Goal: Find specific page/section: Find specific page/section

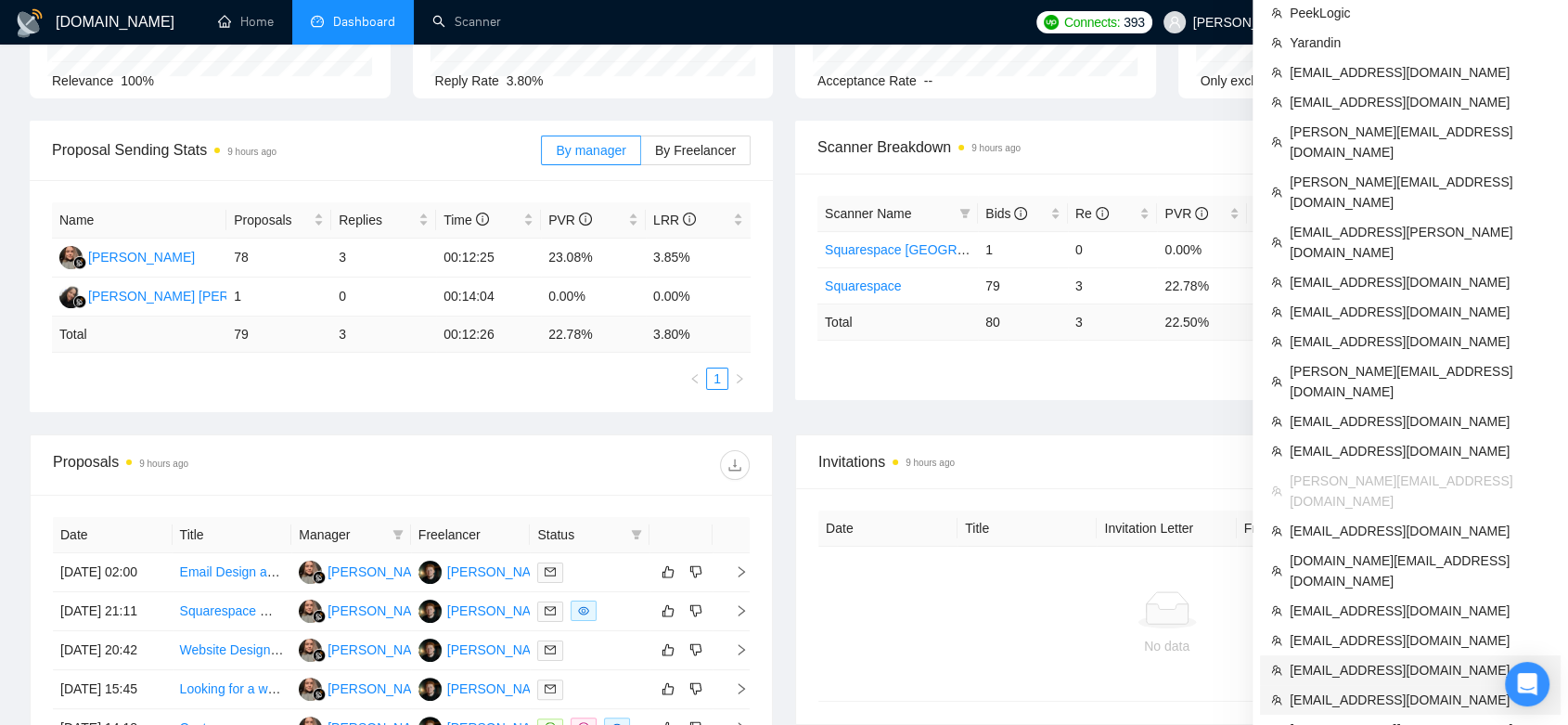
scroll to position [309, 0]
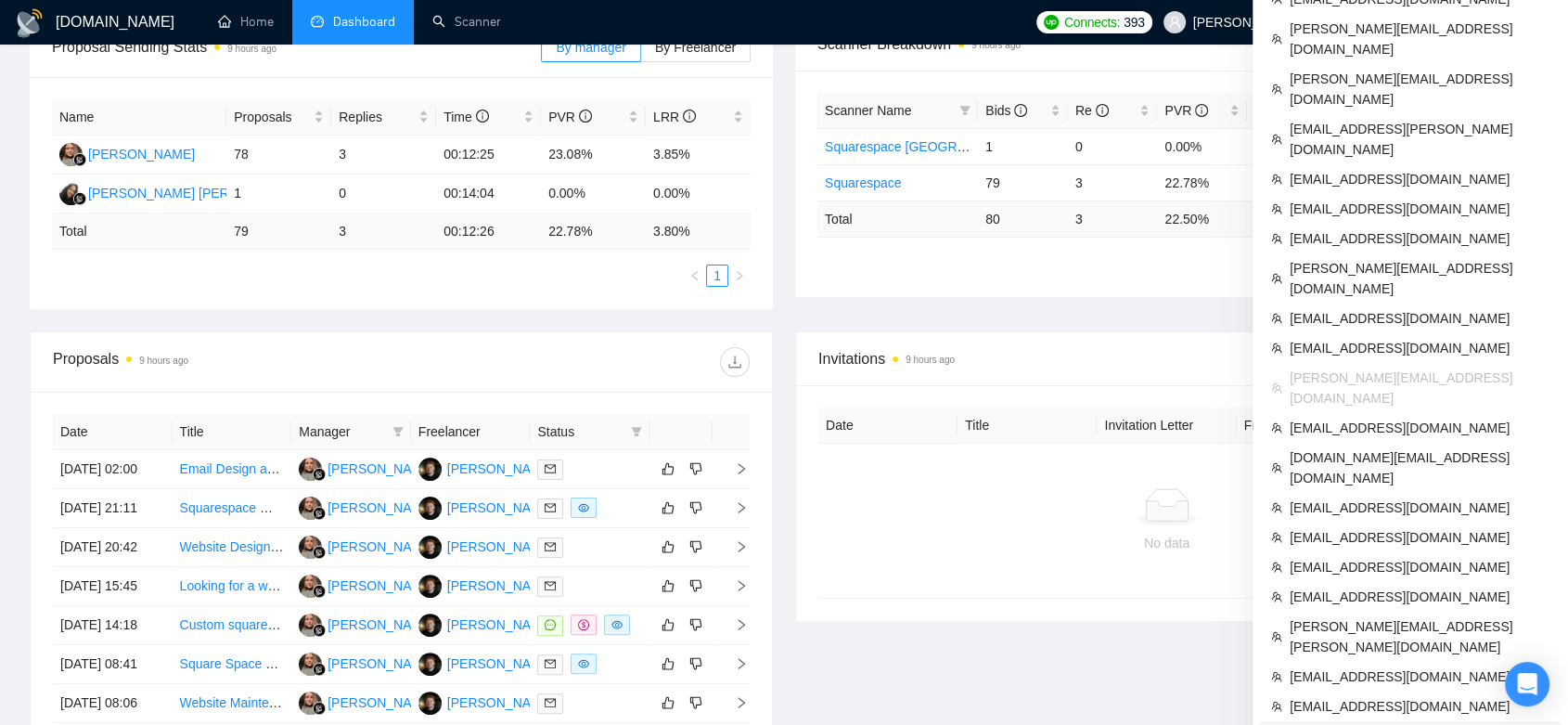
click at [1396, 724] on span "[EMAIL_ADDRESS][DOMAIN_NAME]" at bounding box center [1419, 736] width 260 height 21
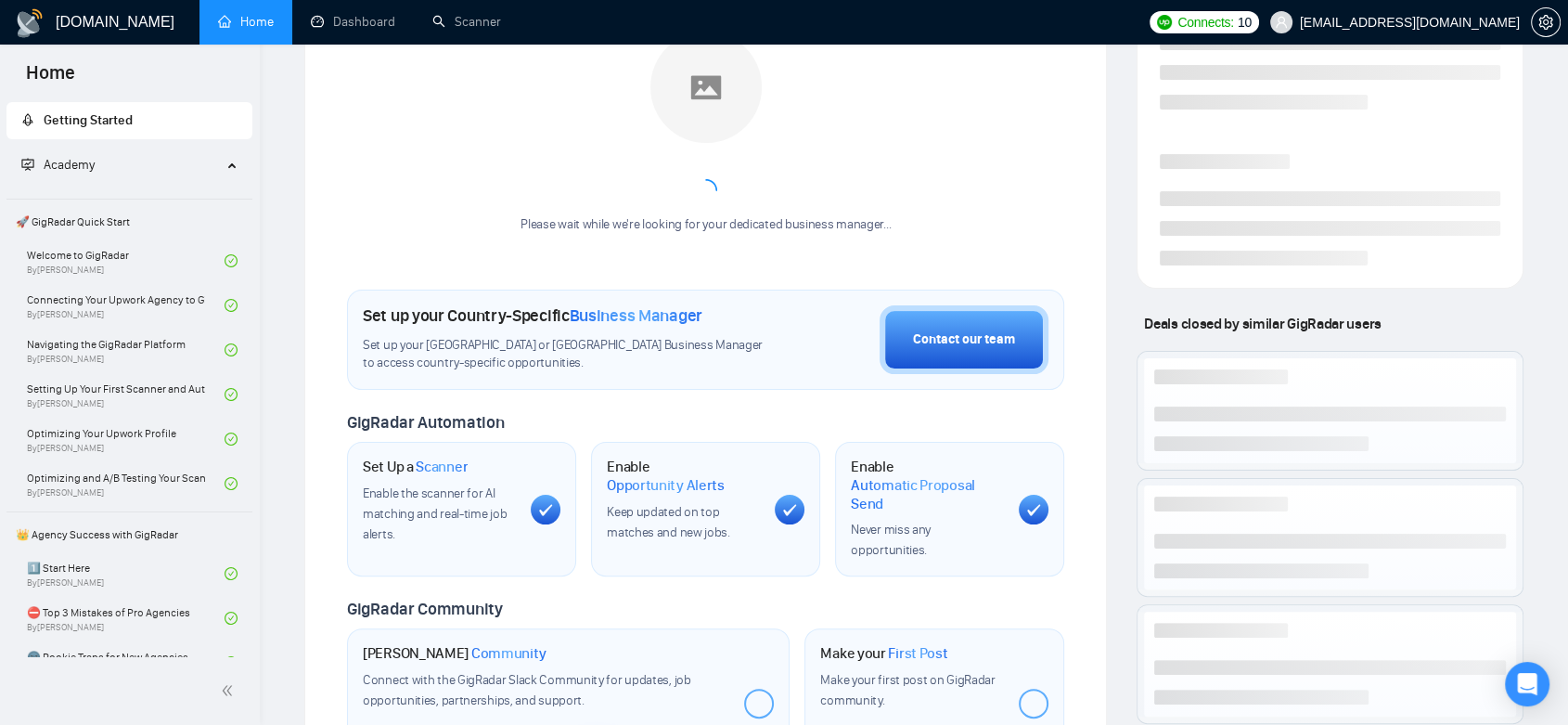
scroll to position [568, 0]
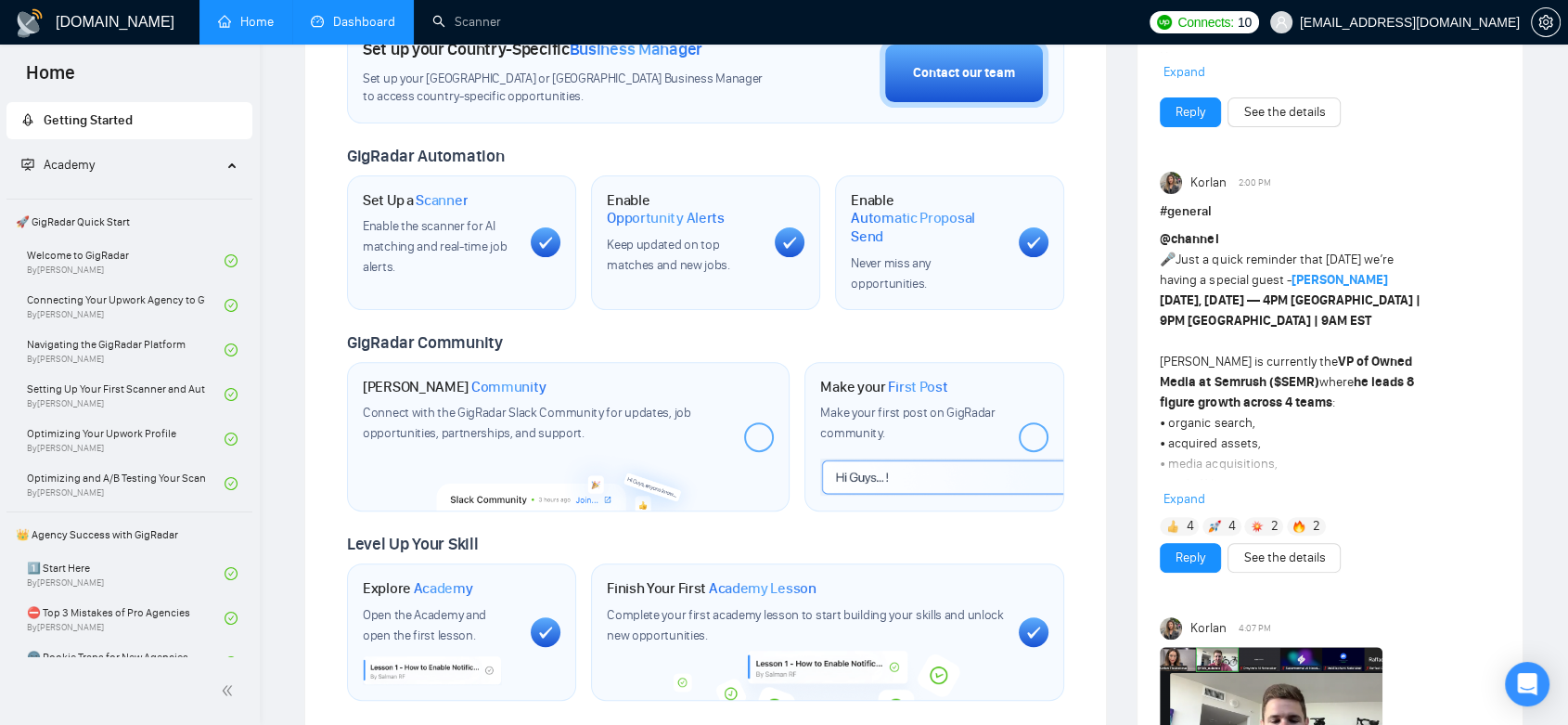
click at [340, 14] on link "Dashboard" at bounding box center [353, 22] width 84 height 16
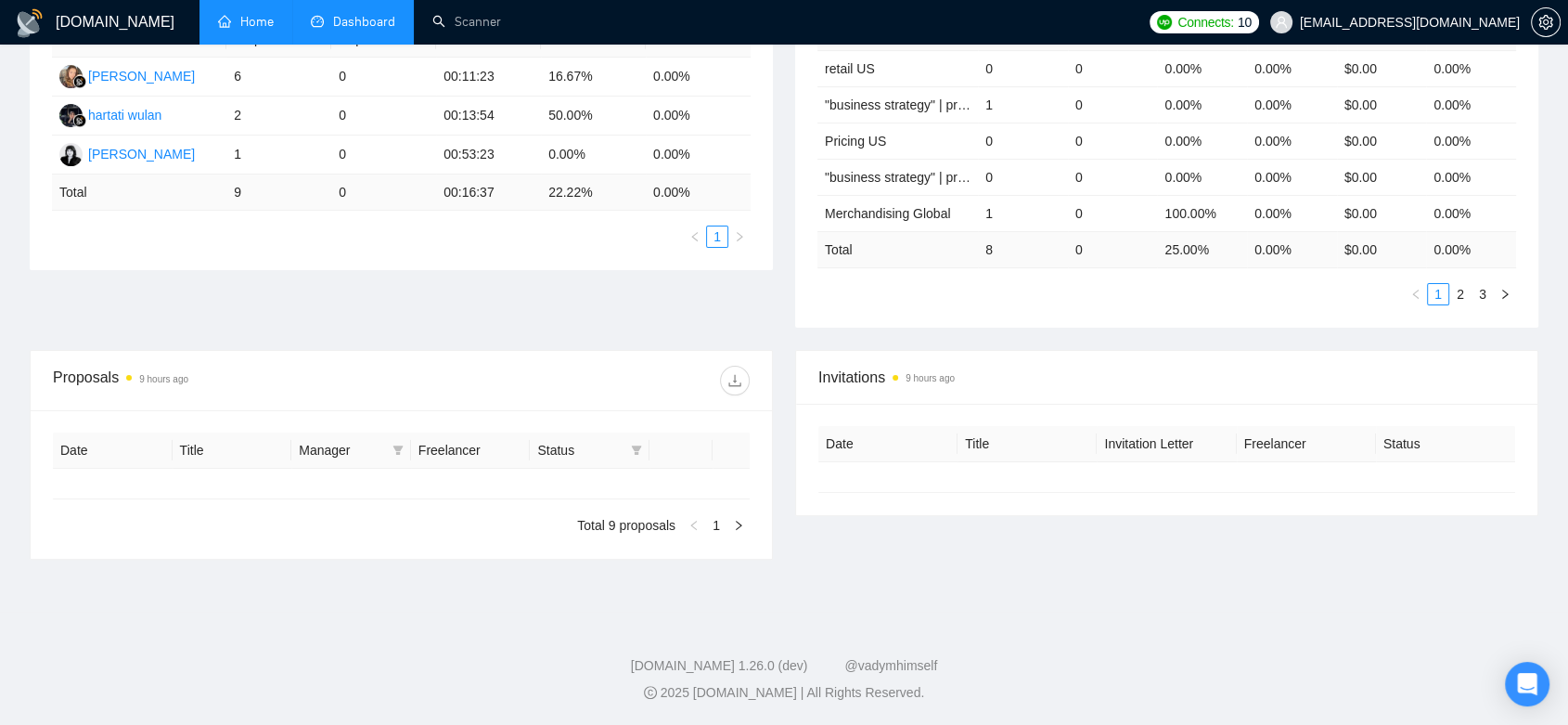
type input "[DATE]"
